Goal: Task Accomplishment & Management: Manage account settings

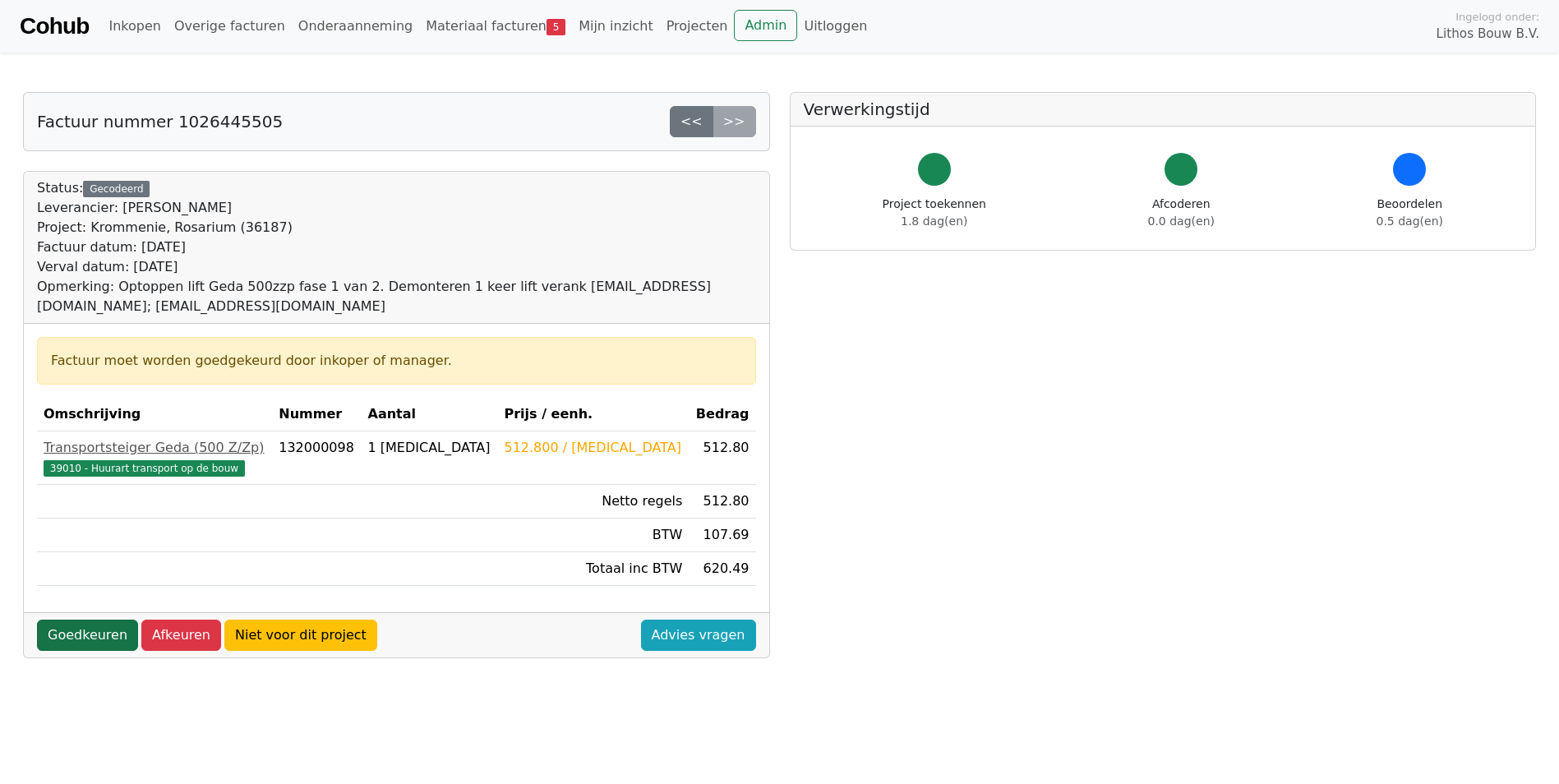
click at [59, 634] on link "Goedkeuren" at bounding box center [87, 634] width 101 height 32
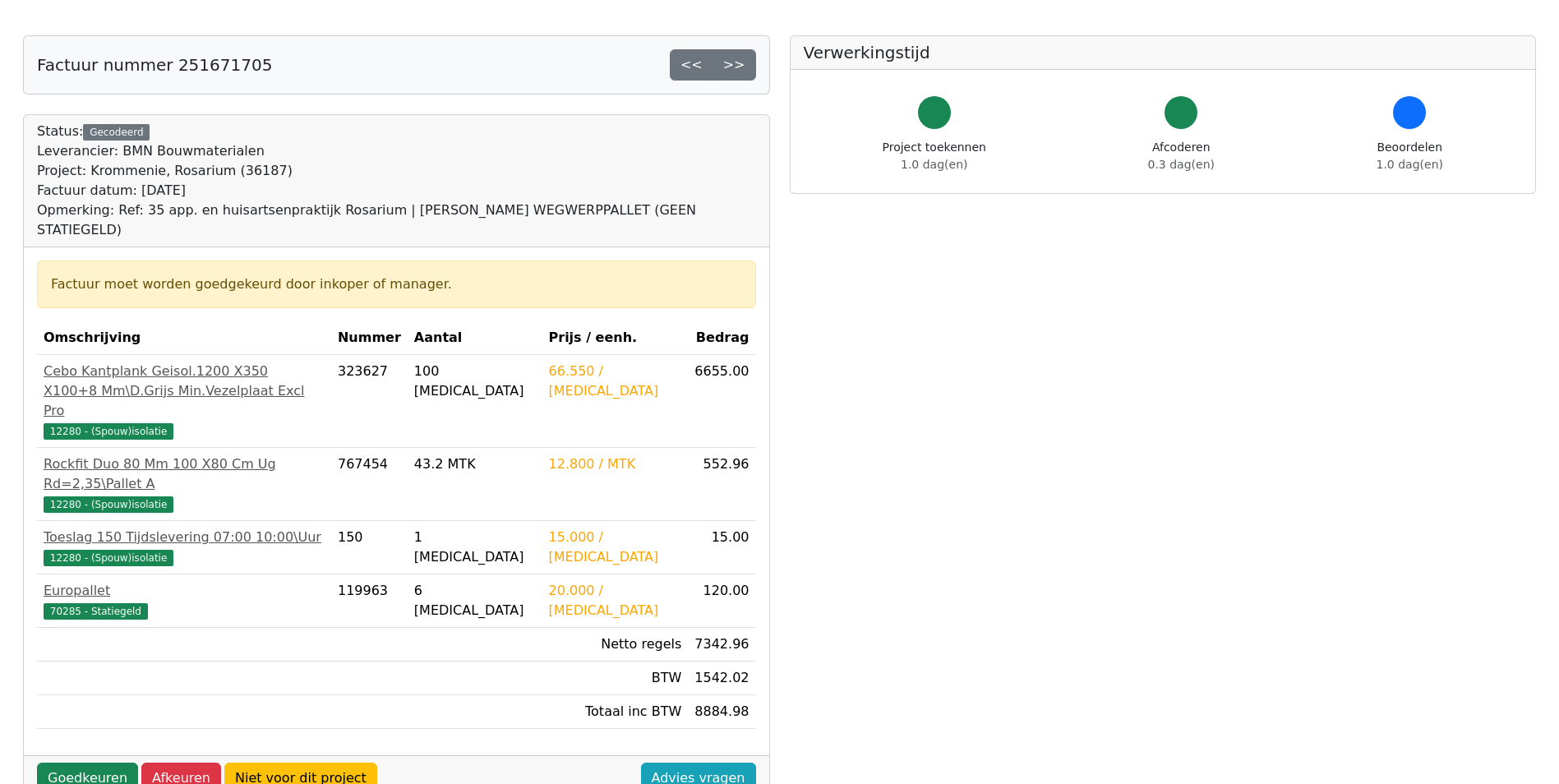
scroll to position [82, 0]
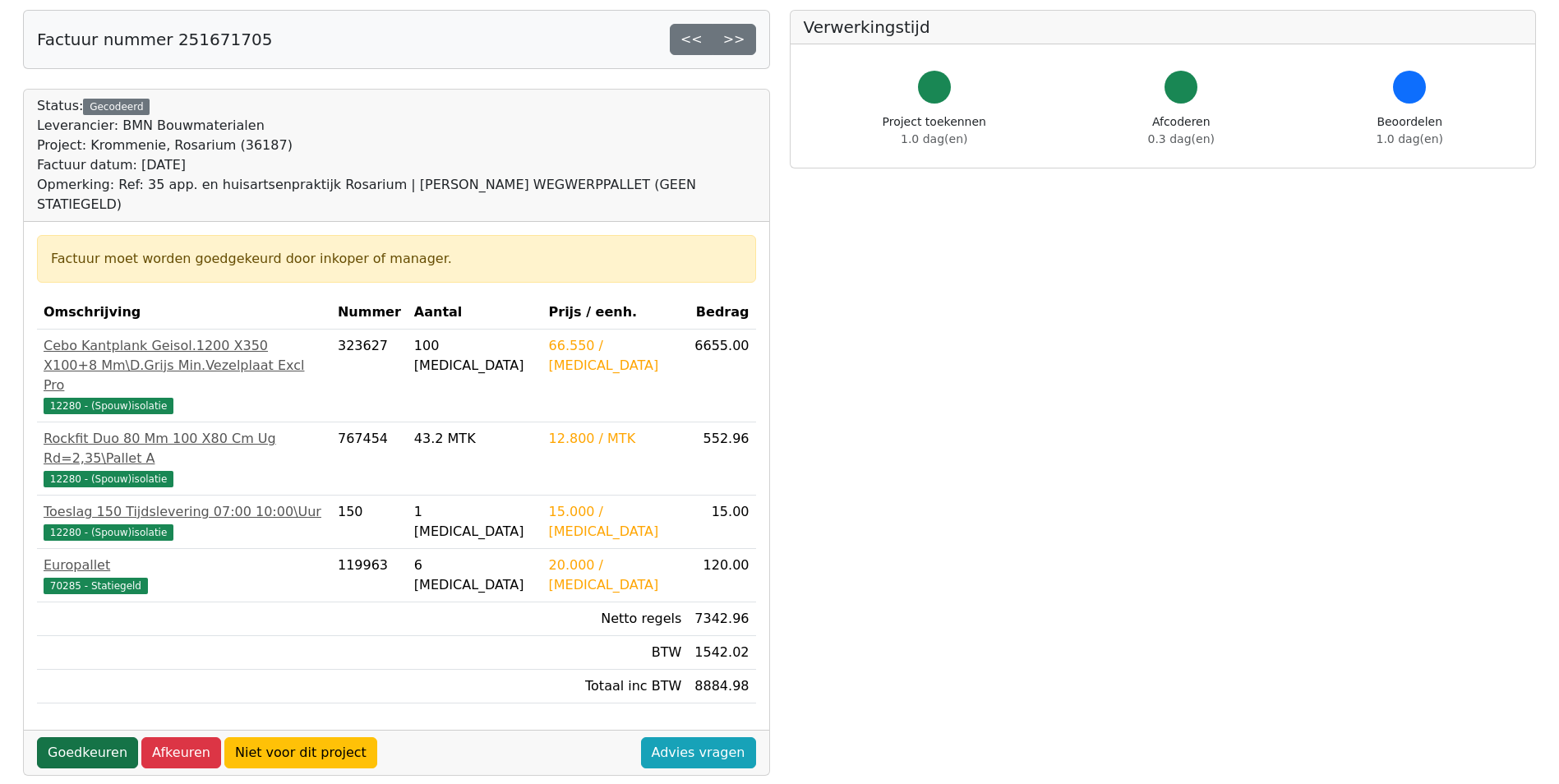
click at [81, 737] on link "Goedkeuren" at bounding box center [87, 752] width 101 height 32
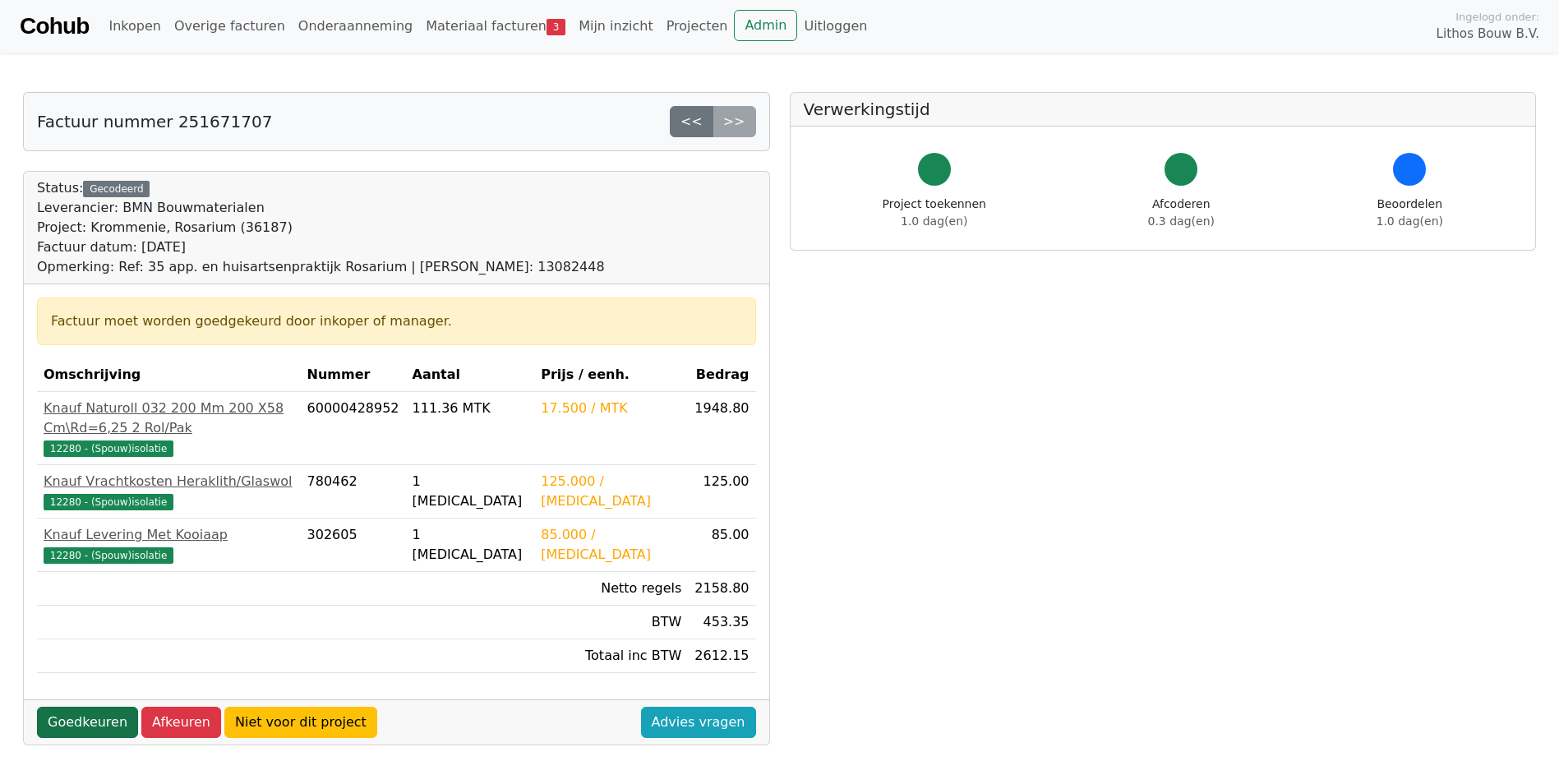
click at [93, 706] on link "Goedkeuren" at bounding box center [87, 722] width 101 height 32
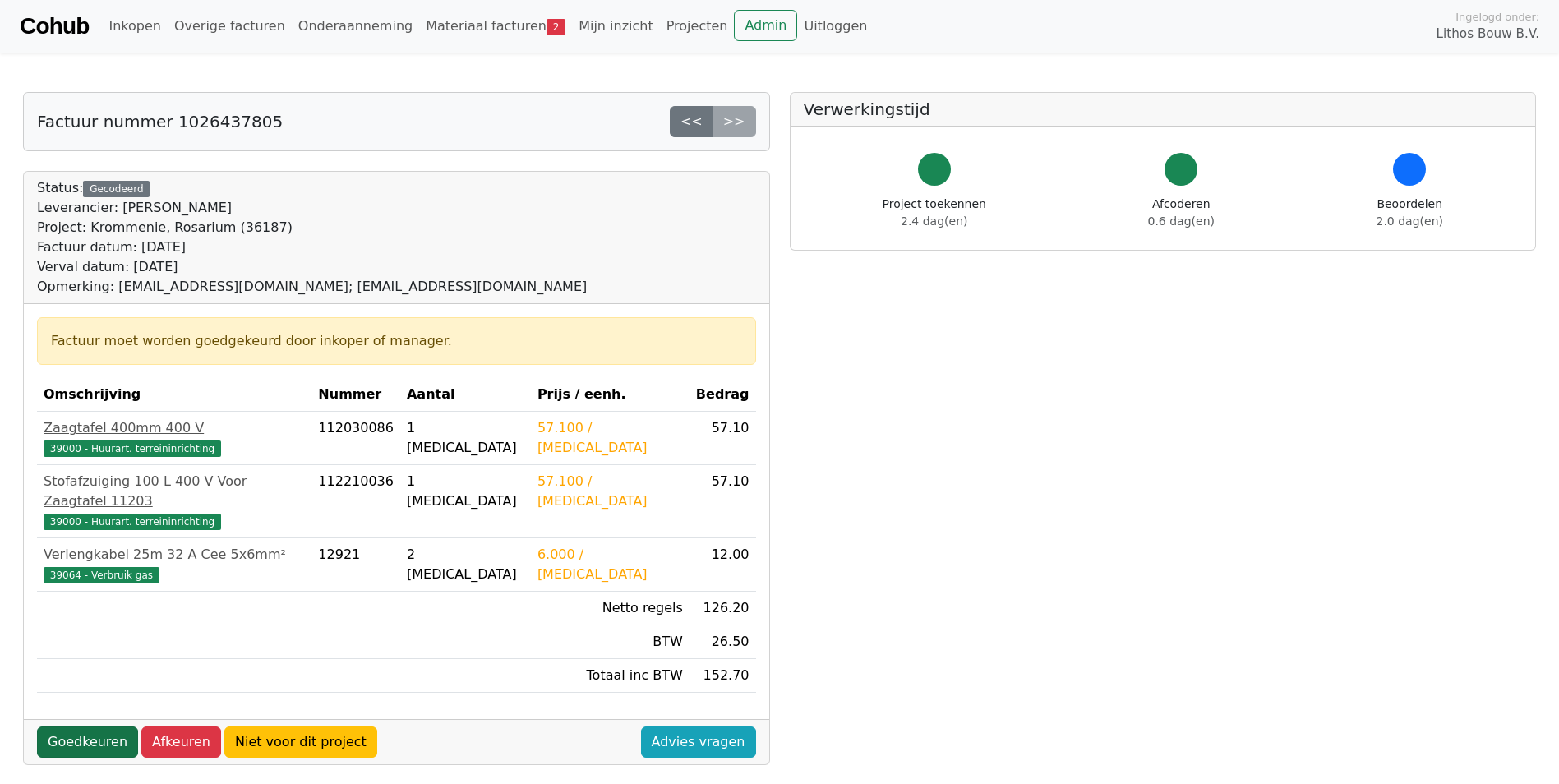
click at [76, 726] on link "Goedkeuren" at bounding box center [87, 742] width 101 height 32
